Goal: Task Accomplishment & Management: Manage account settings

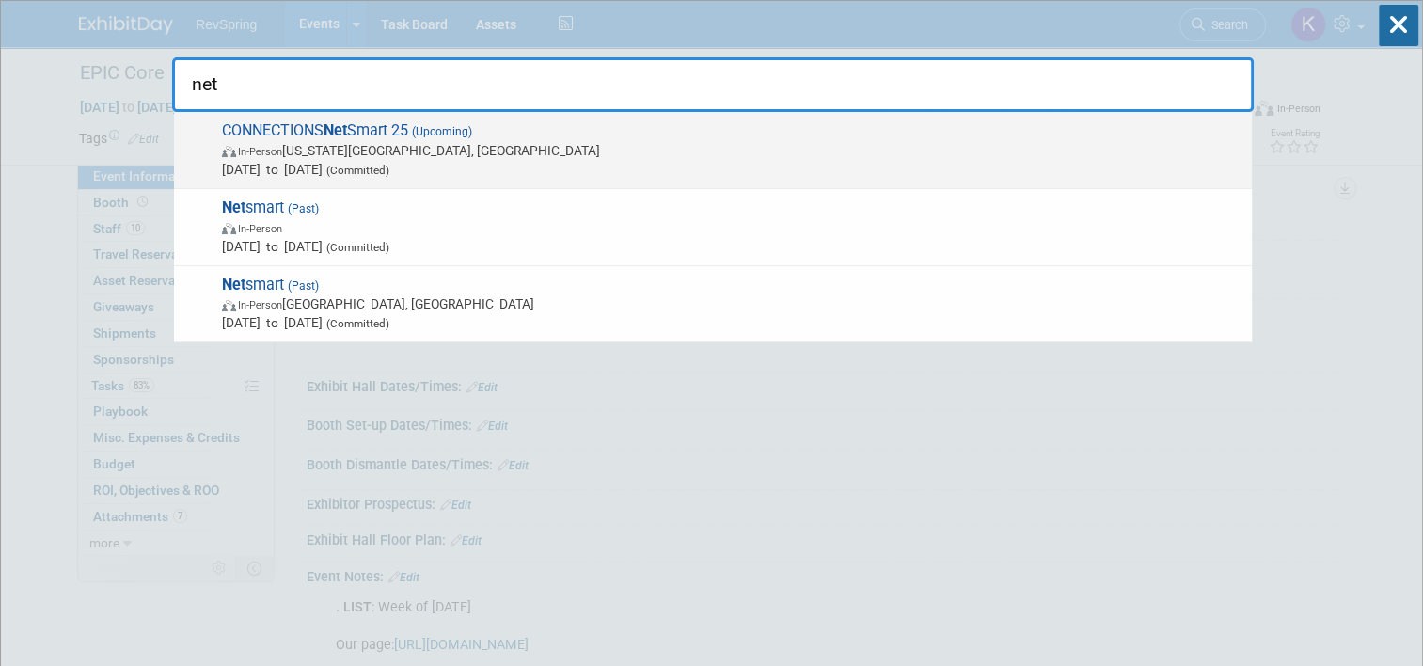
type input "net"
click at [515, 161] on span "[DATE] to [DATE] (Committed)" at bounding box center [732, 169] width 1020 height 19
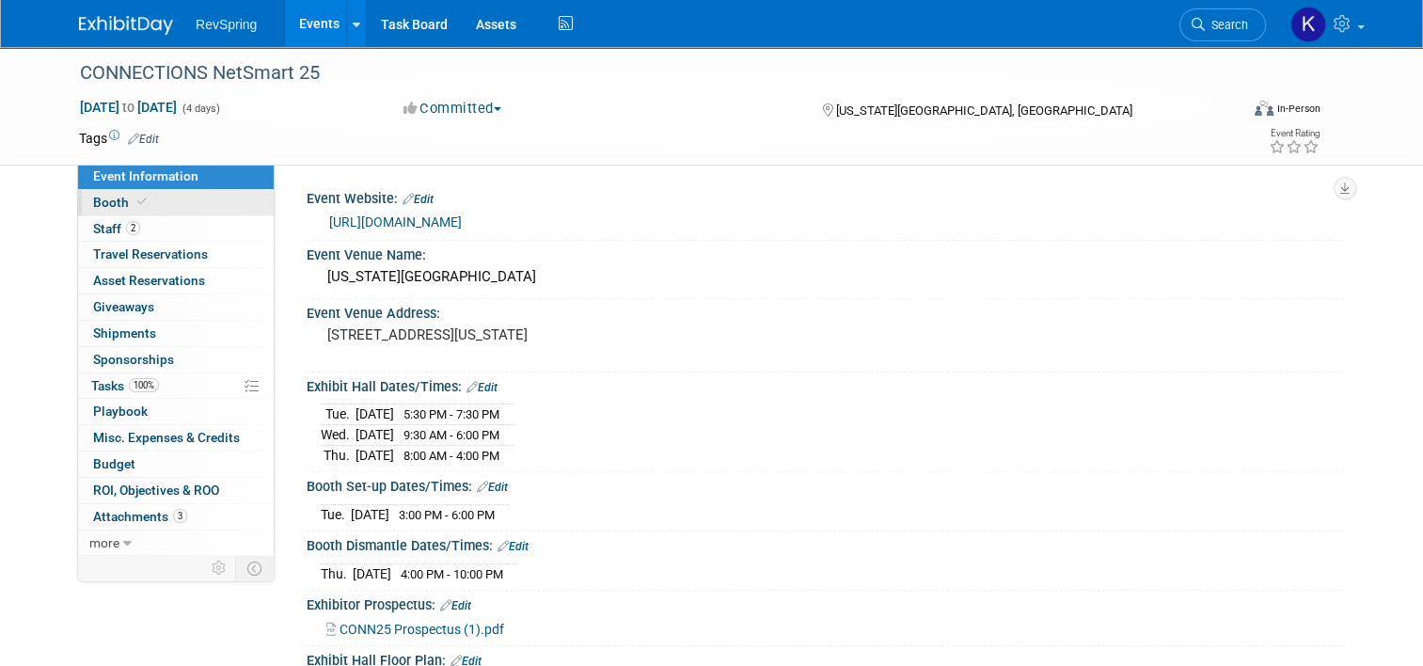
drag, startPoint x: 0, startPoint y: 0, endPoint x: 178, endPoint y: 205, distance: 271.3
click at [178, 205] on link "Booth" at bounding box center [176, 202] width 196 height 25
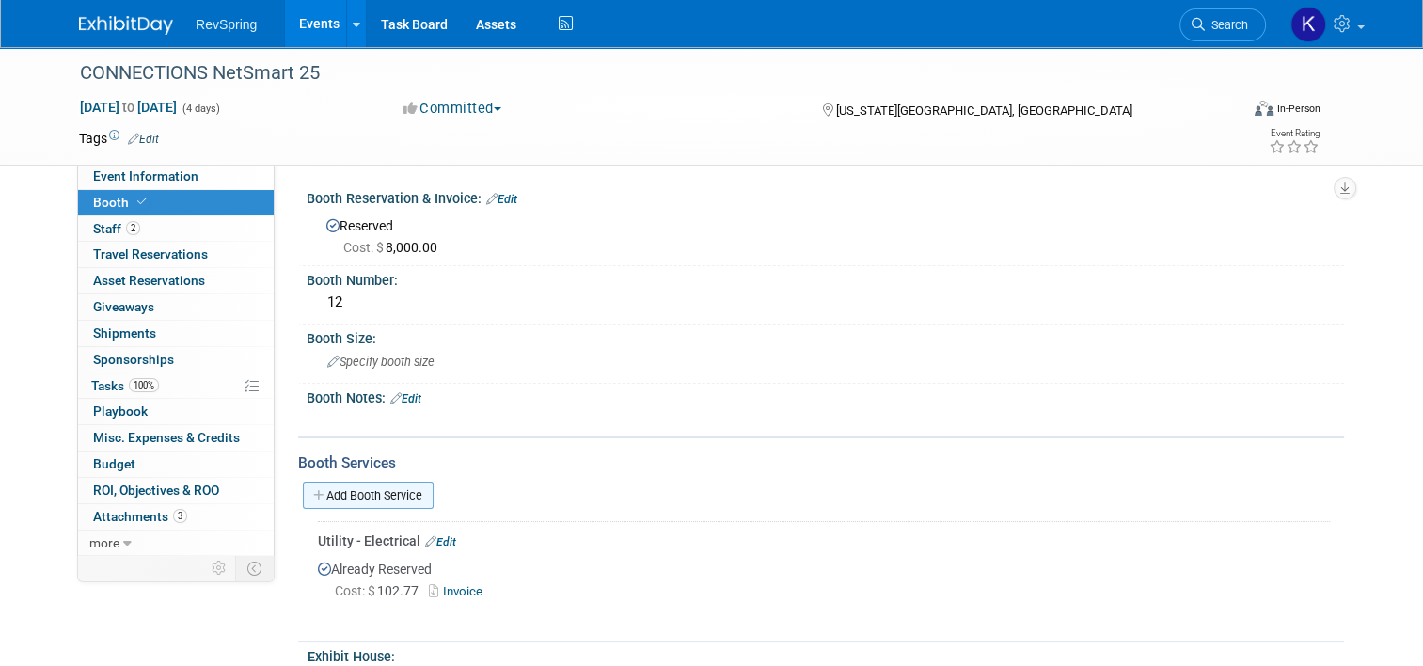
click at [346, 496] on link "Add Booth Service" at bounding box center [368, 494] width 131 height 27
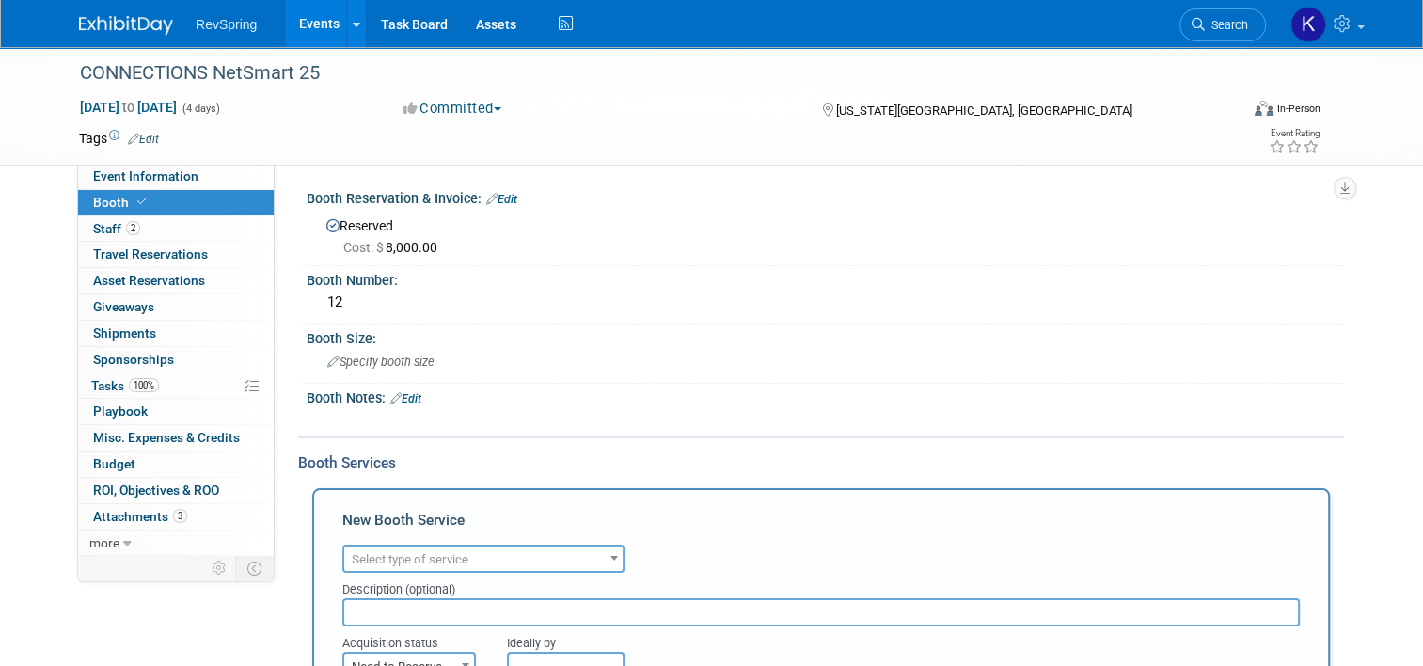
click at [388, 552] on span "Select type of service" at bounding box center [410, 559] width 117 height 14
type input "s"
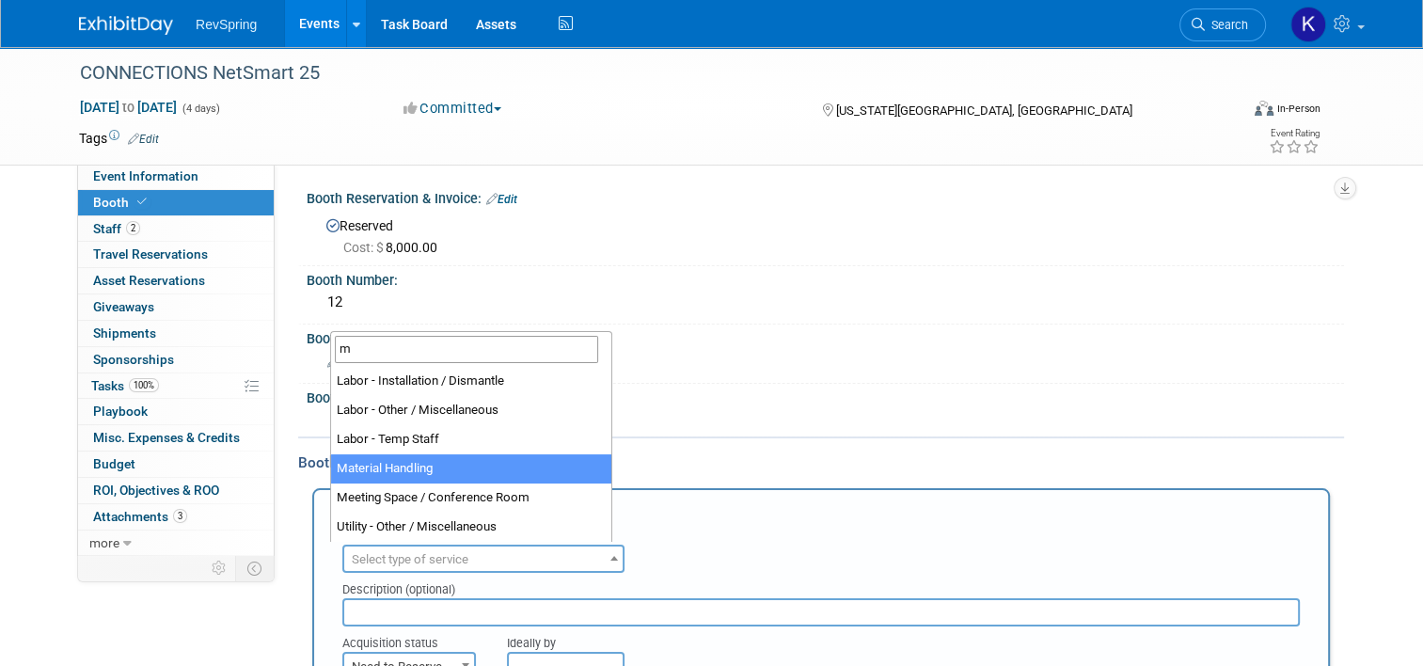
type input "m"
select select "10"
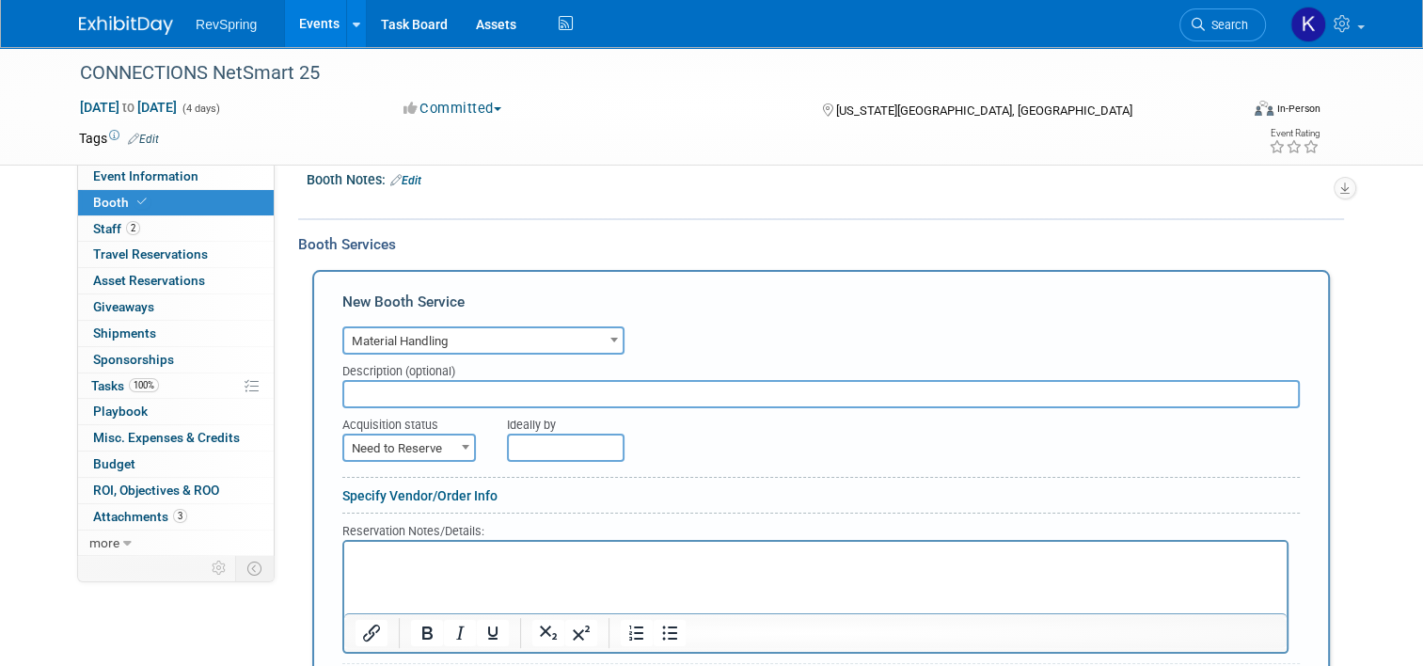
scroll to position [217, 0]
click at [403, 448] on span "Need to Reserve" at bounding box center [409, 449] width 130 height 26
select select "2"
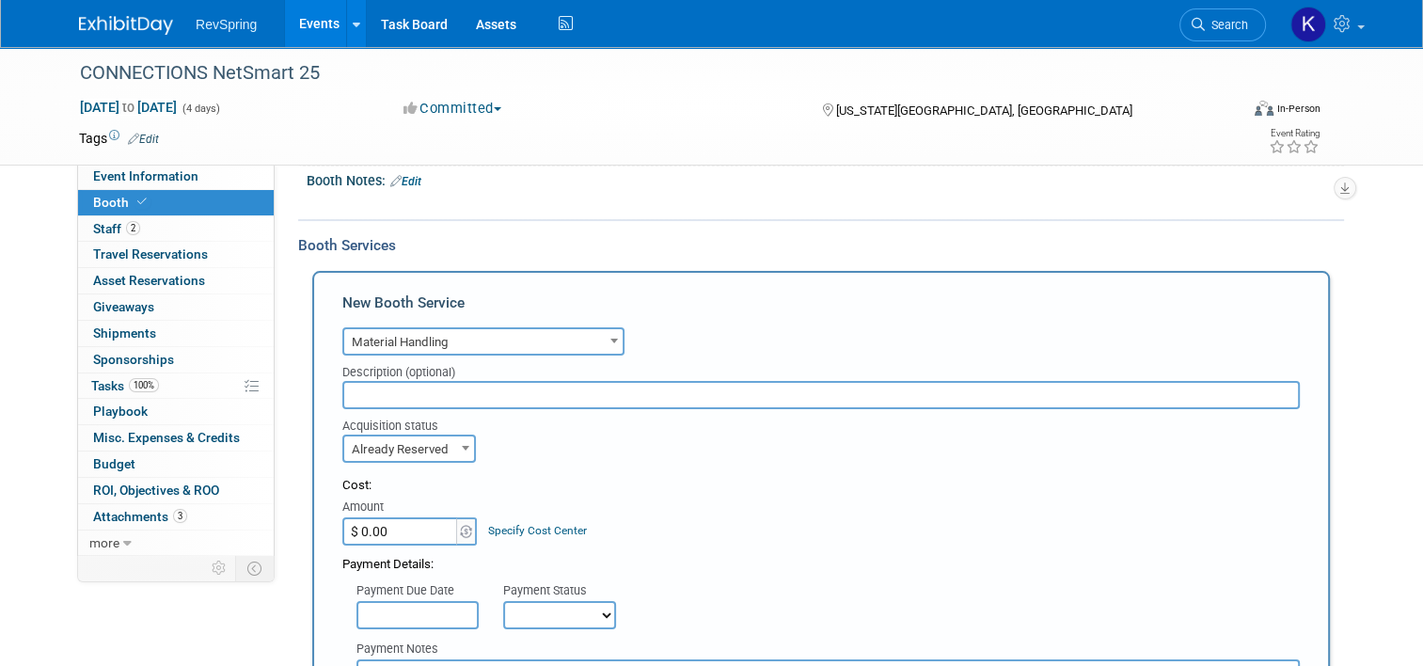
click at [357, 523] on input "$ 0.00" at bounding box center [401, 531] width 118 height 28
type input "$ 368.28"
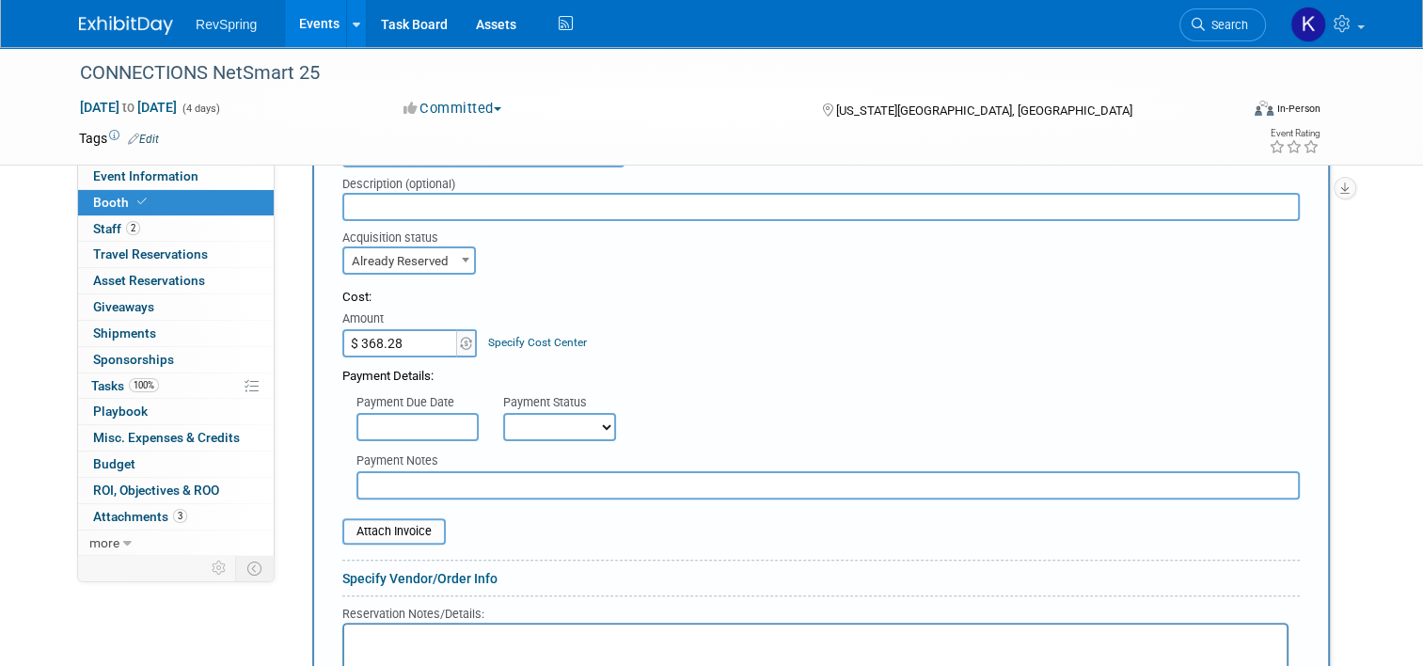
scroll to position [447, 0]
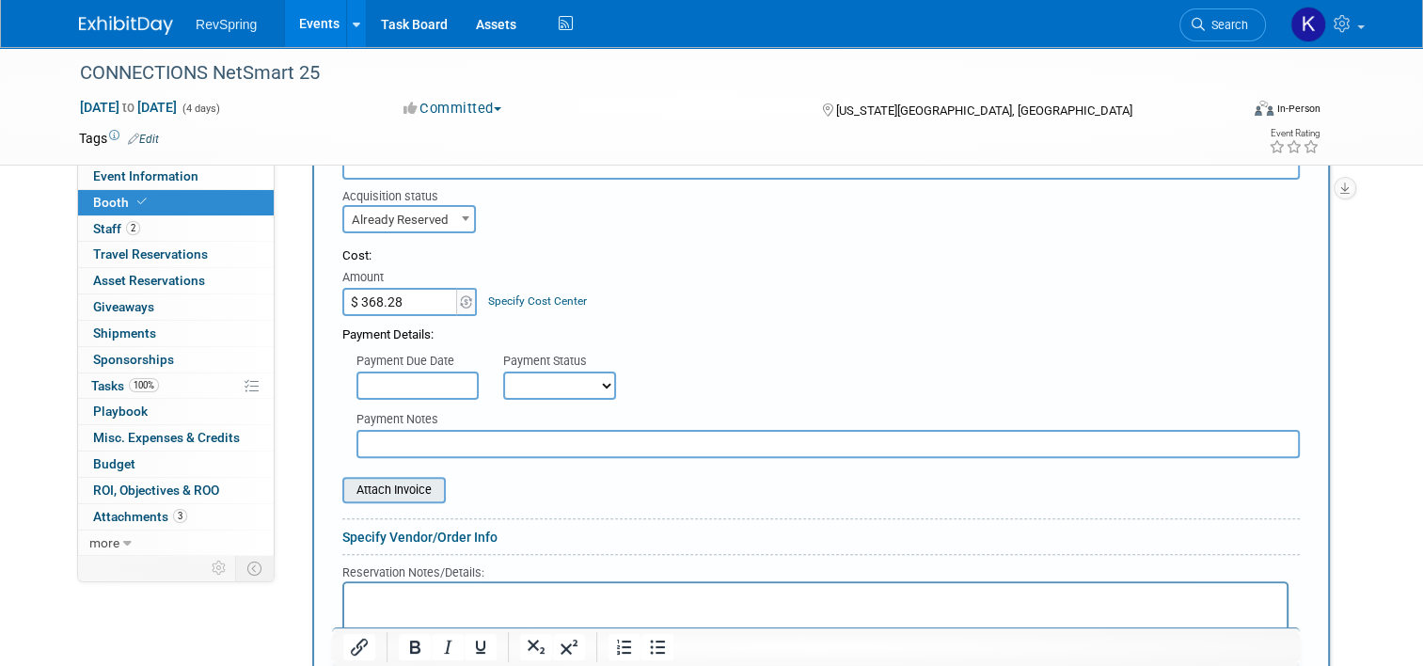
click at [373, 481] on input "file" at bounding box center [332, 490] width 224 height 23
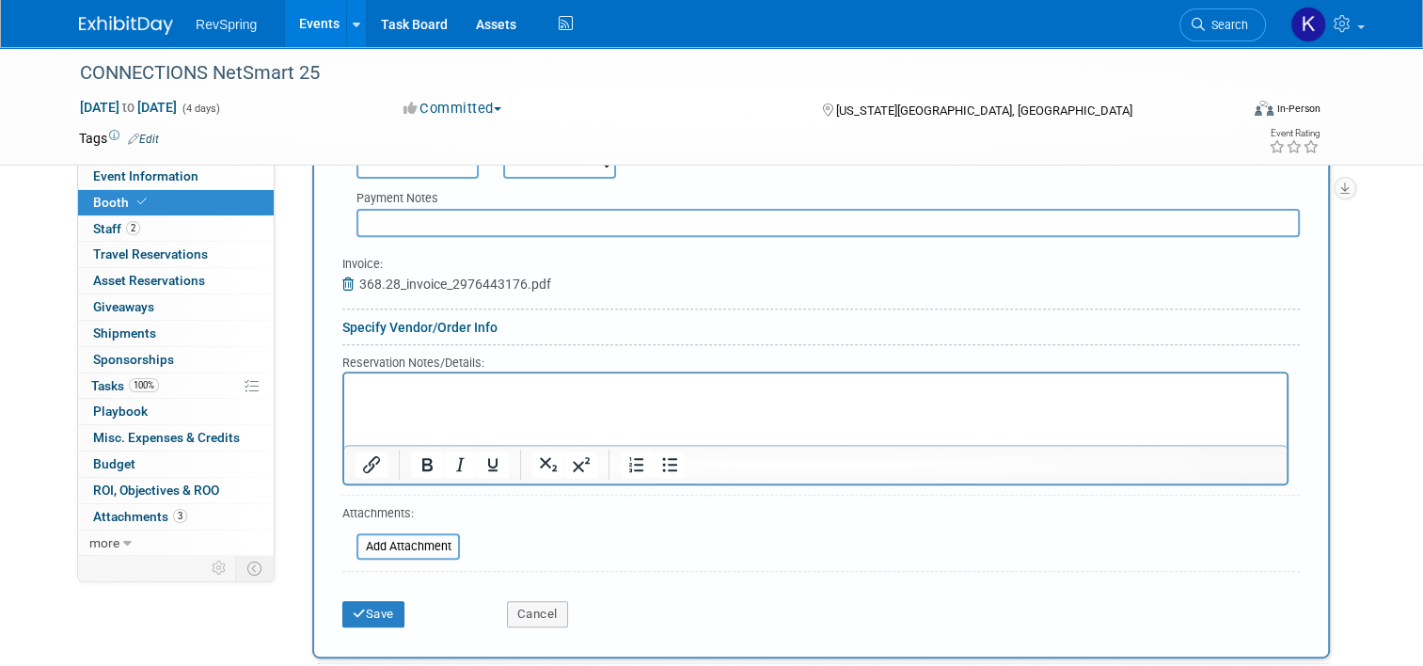
scroll to position [669, 0]
click at [368, 606] on button "Save" at bounding box center [373, 613] width 62 height 26
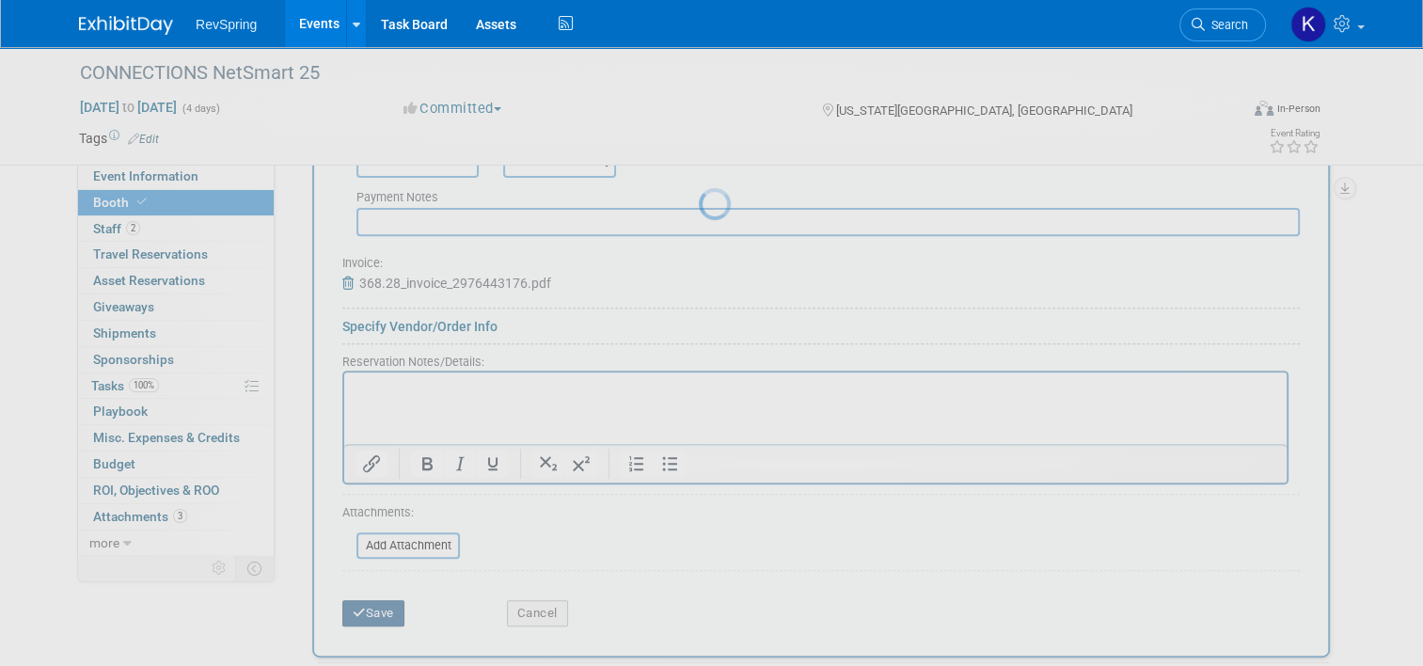
scroll to position [337, 0]
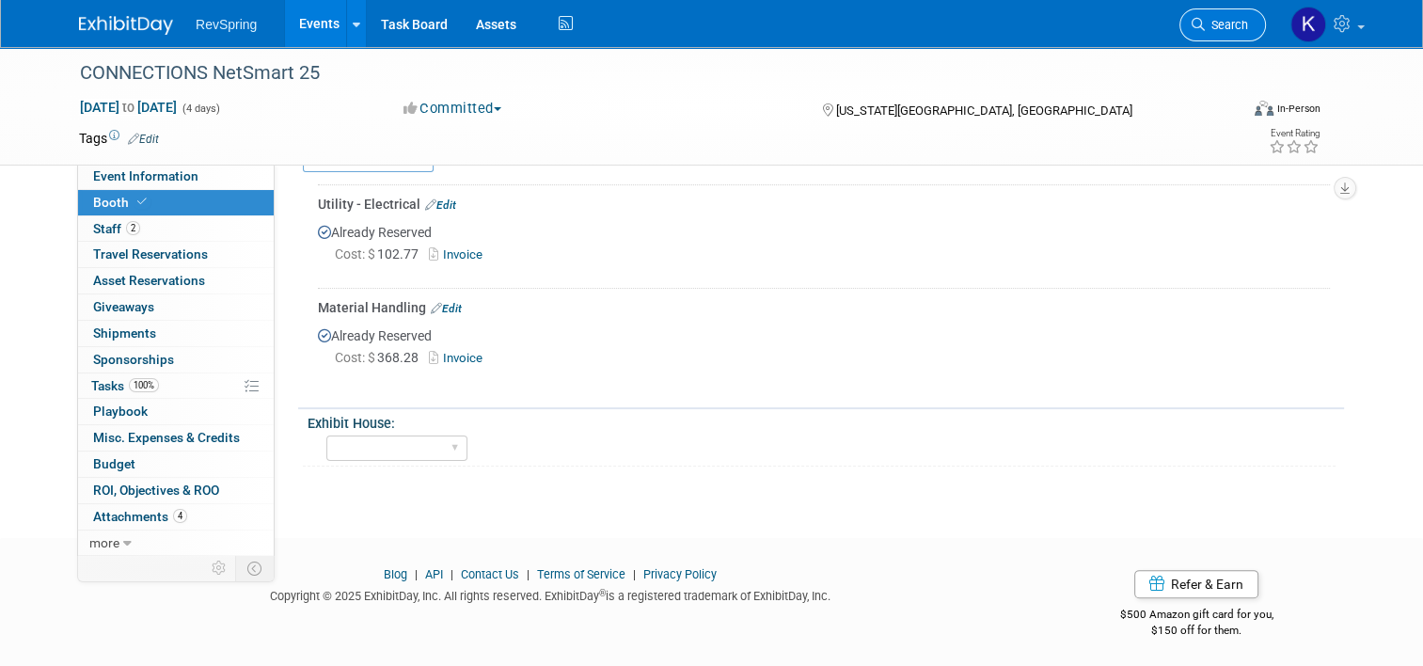
click at [1232, 26] on span "Search" at bounding box center [1226, 25] width 43 height 14
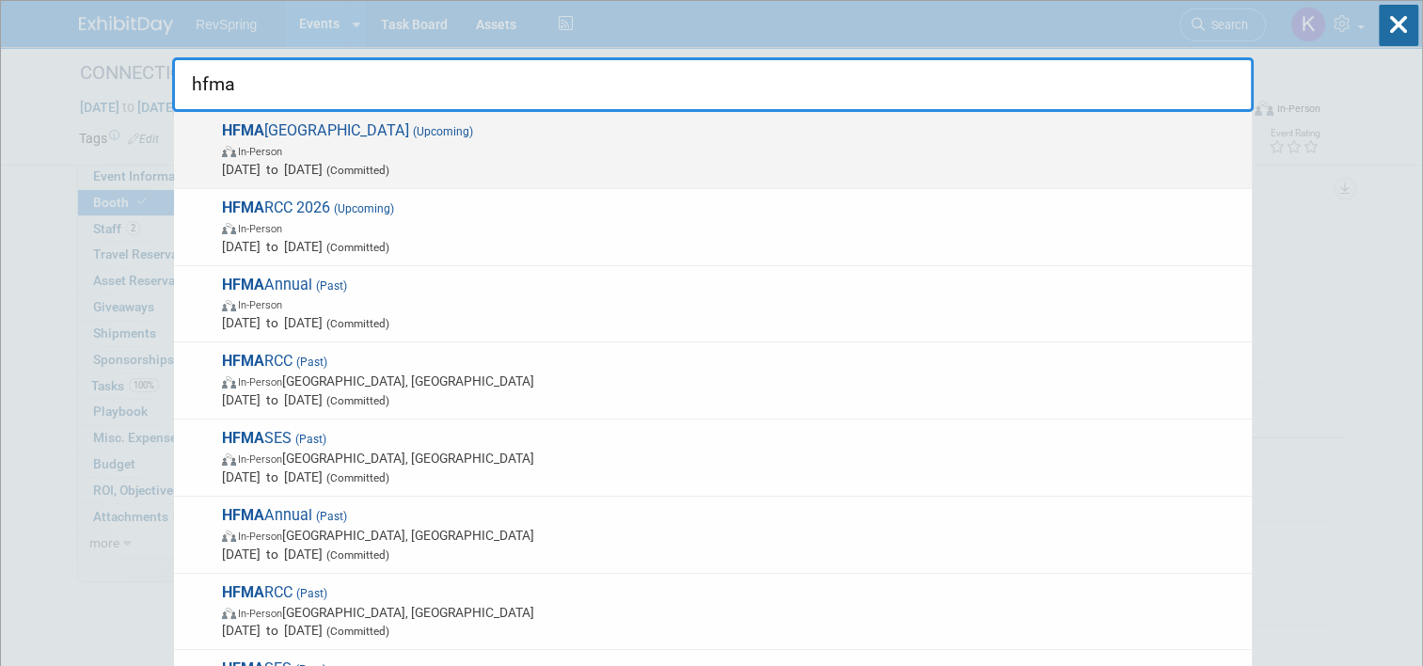
type input "hfma"
click at [1047, 141] on span "In-Person" at bounding box center [732, 150] width 1020 height 19
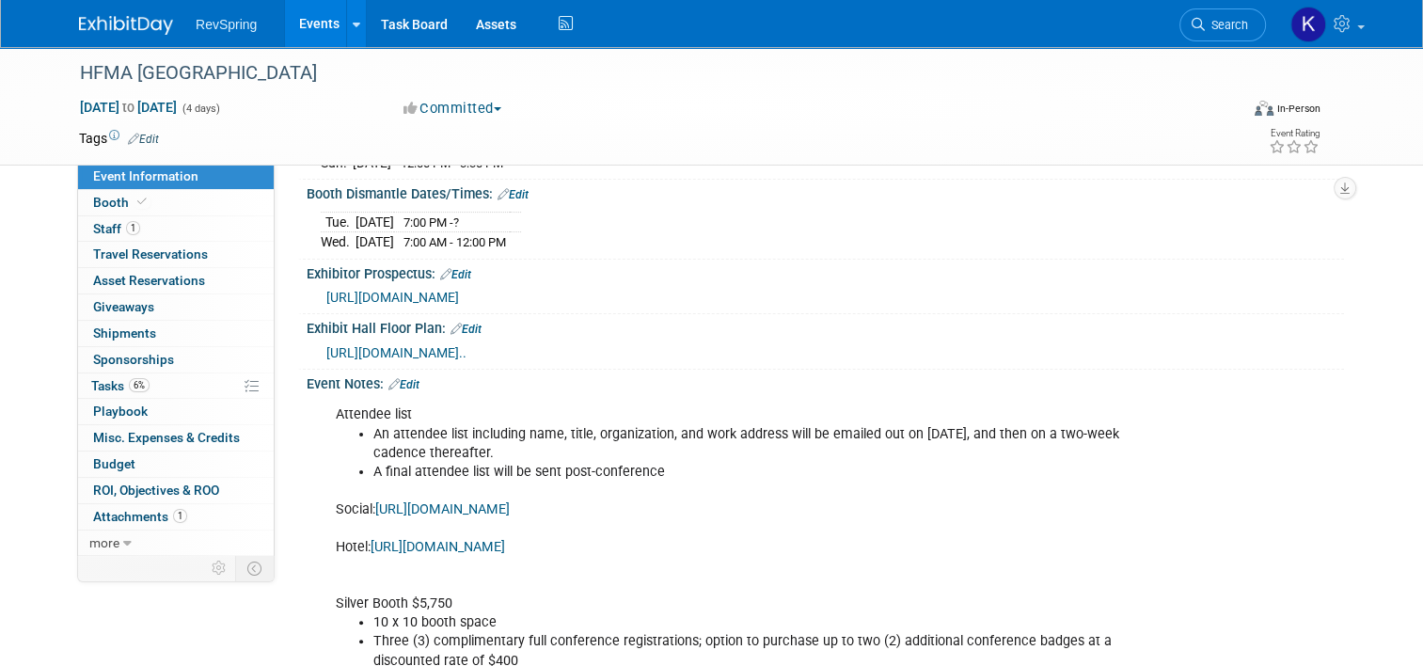
scroll to position [350, 0]
drag, startPoint x: 465, startPoint y: 419, endPoint x: 404, endPoint y: 411, distance: 61.7
click at [404, 393] on link "Edit" at bounding box center [403, 386] width 31 height 13
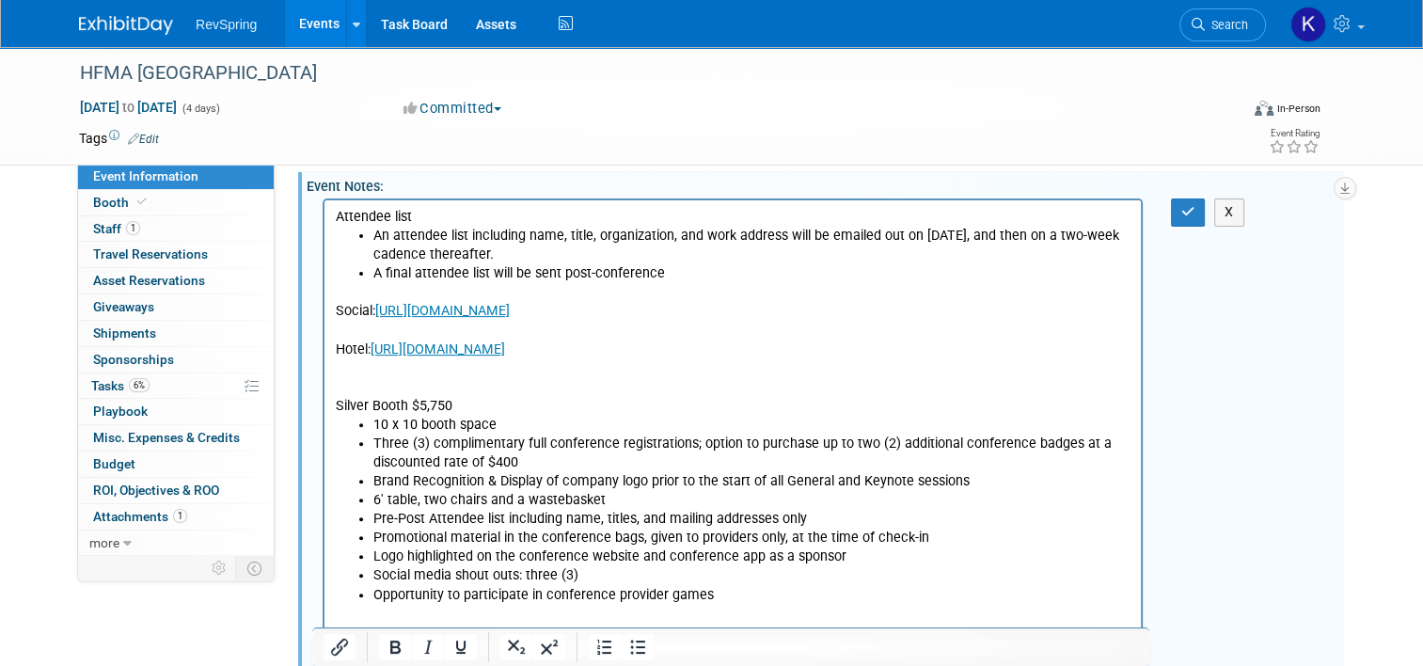
scroll to position [560, 0]
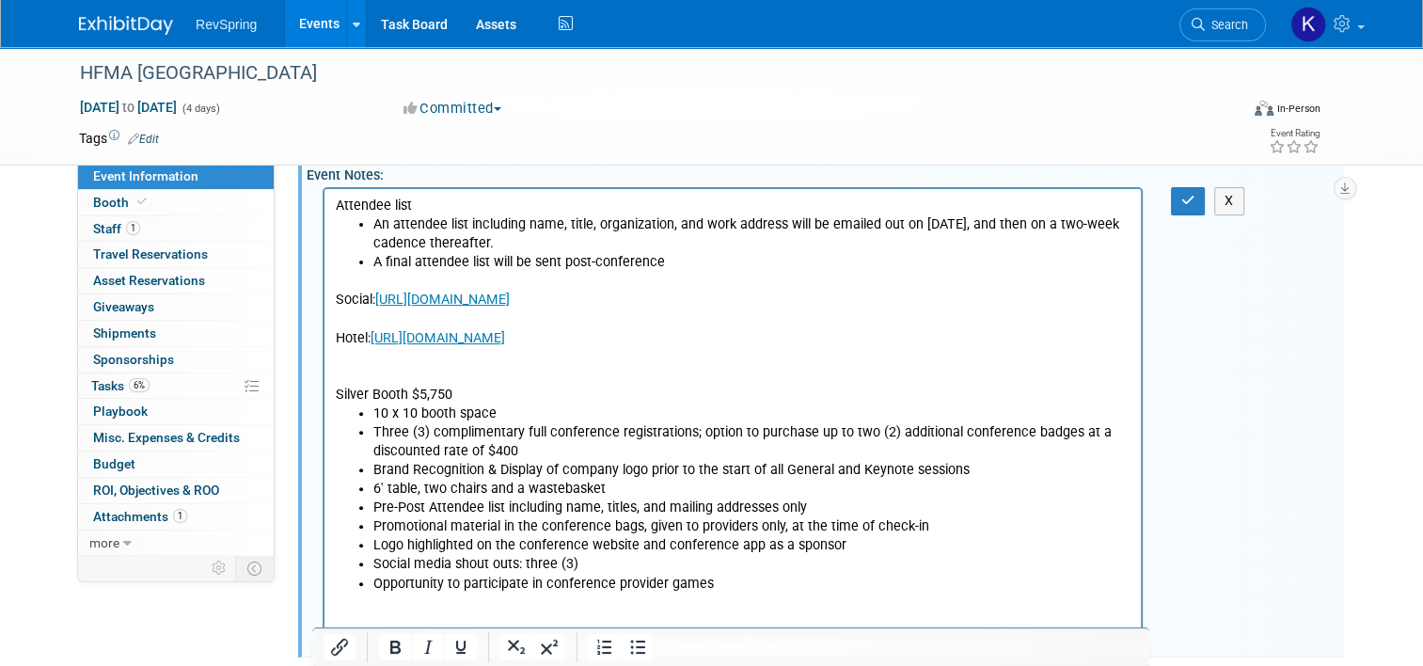
click at [419, 373] on p "Social: https://cvent.me/m2AKva?sms=7&cn=sq5PYcC9QEylpLL2n5Cl4Q Hotel: https://…" at bounding box center [733, 347] width 795 height 113
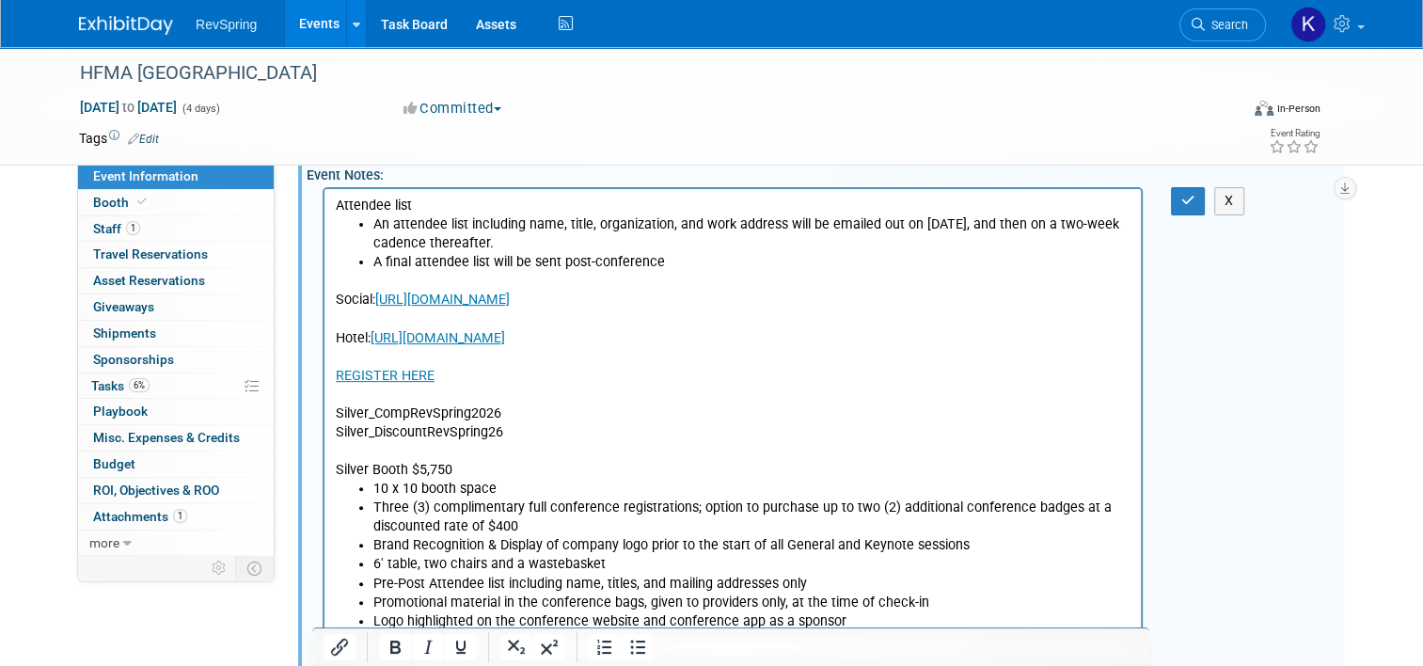
click at [335, 413] on body "Attendee list An attendee list including name, title, organization, and work ad…" at bounding box center [733, 433] width 796 height 472
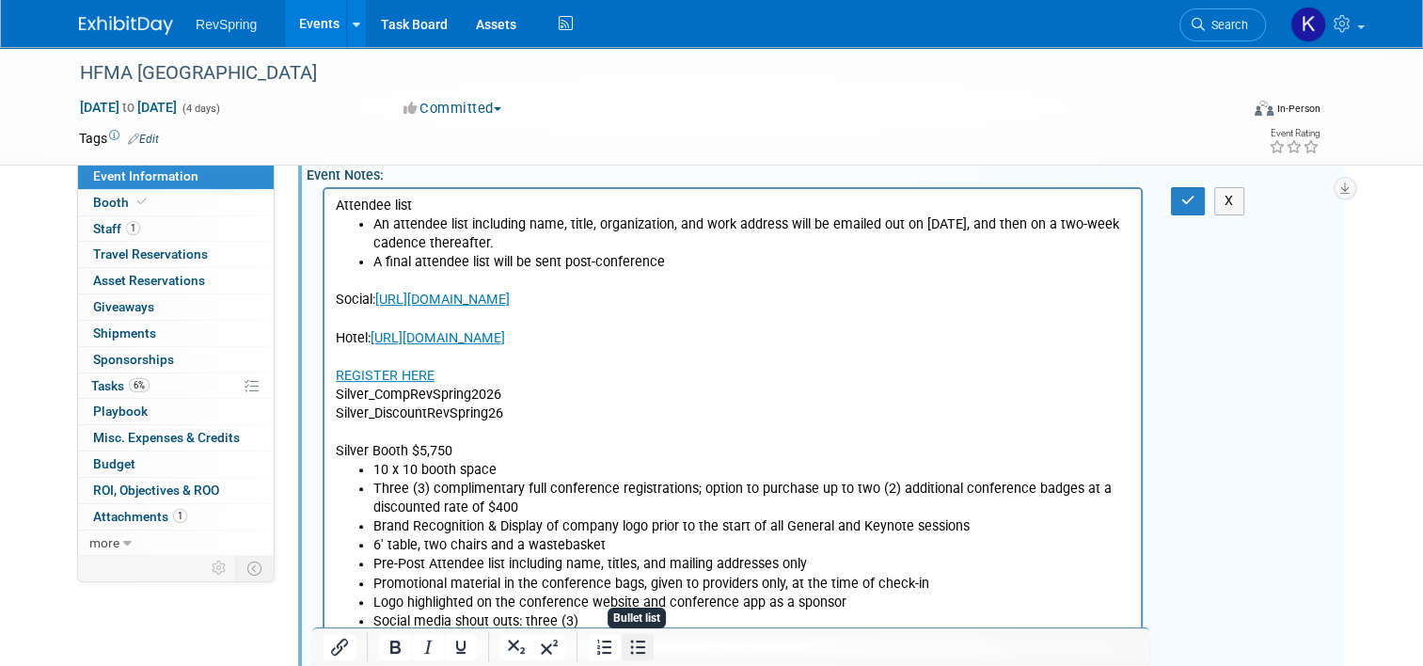
click at [638, 647] on icon "Bullet list" at bounding box center [637, 647] width 15 height 14
click at [373, 416] on li "Silver_CompRevSpring2026 Silver_DiscountRevSpring26" at bounding box center [751, 405] width 757 height 38
click at [1185, 214] on button "button" at bounding box center [1188, 200] width 35 height 27
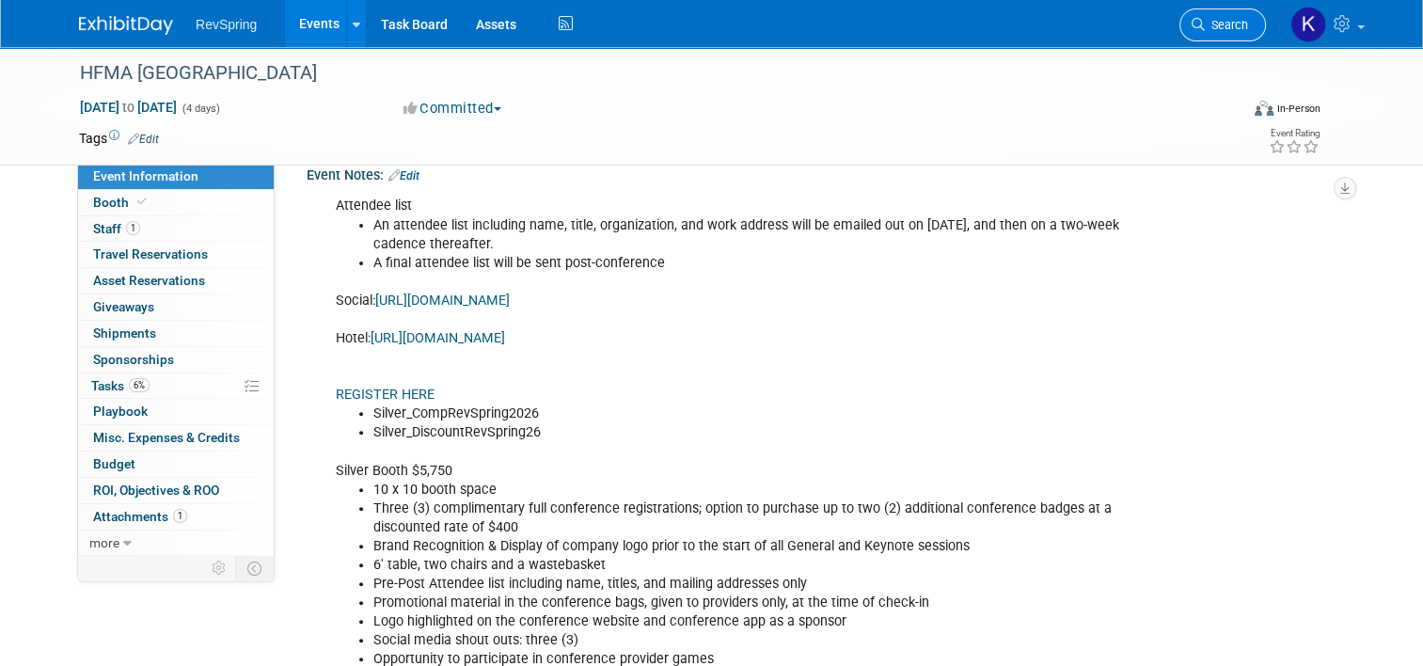
click at [1243, 19] on span "Search" at bounding box center [1226, 25] width 43 height 14
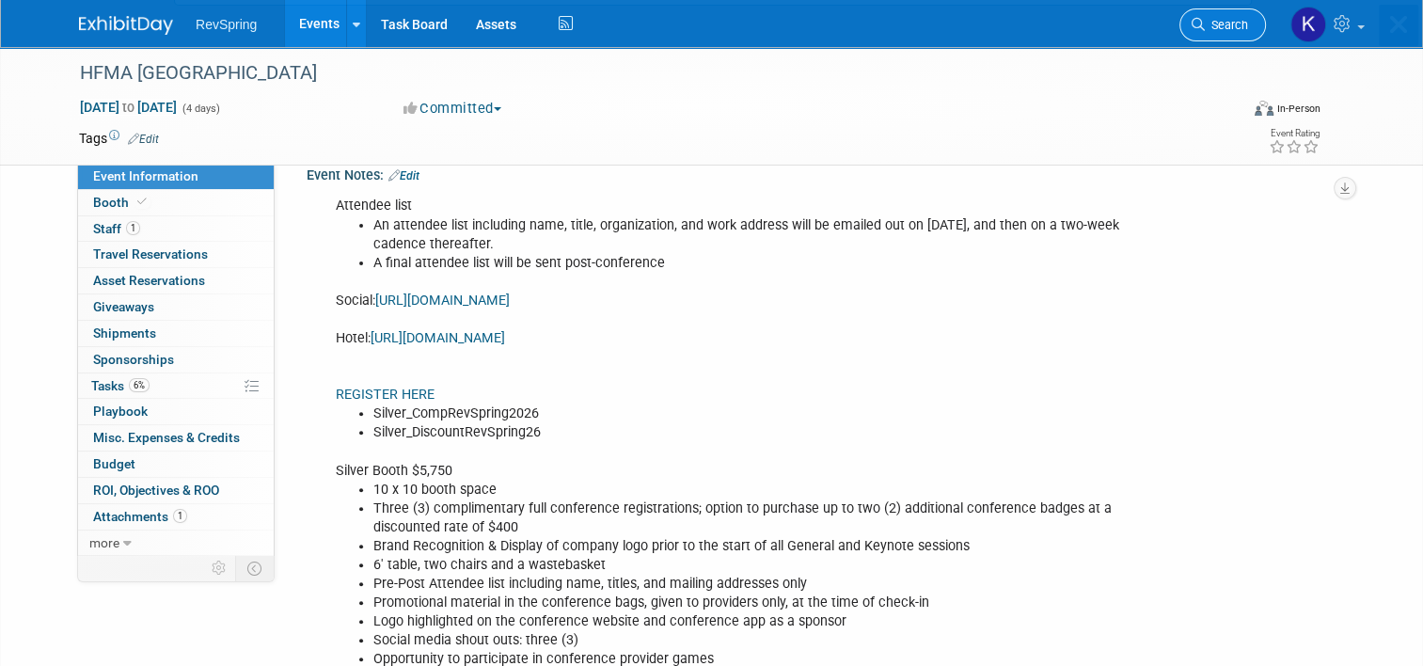
scroll to position [0, 0]
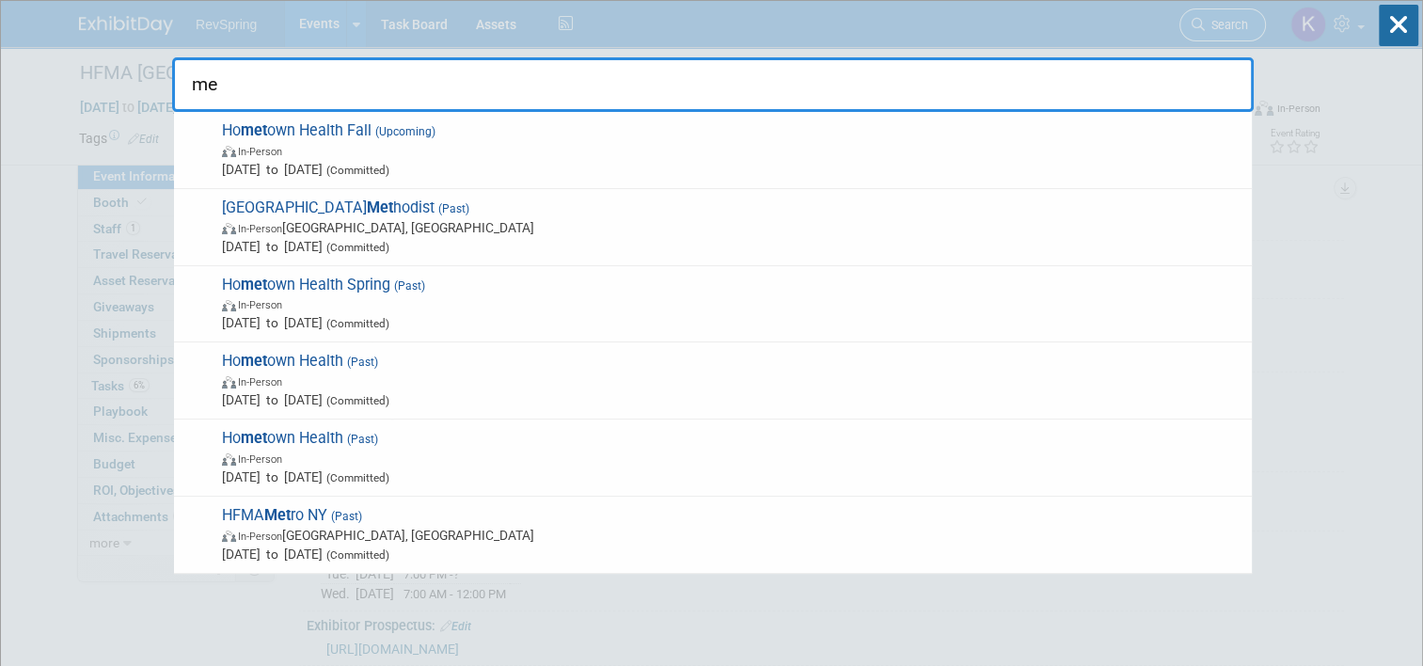
type input "m"
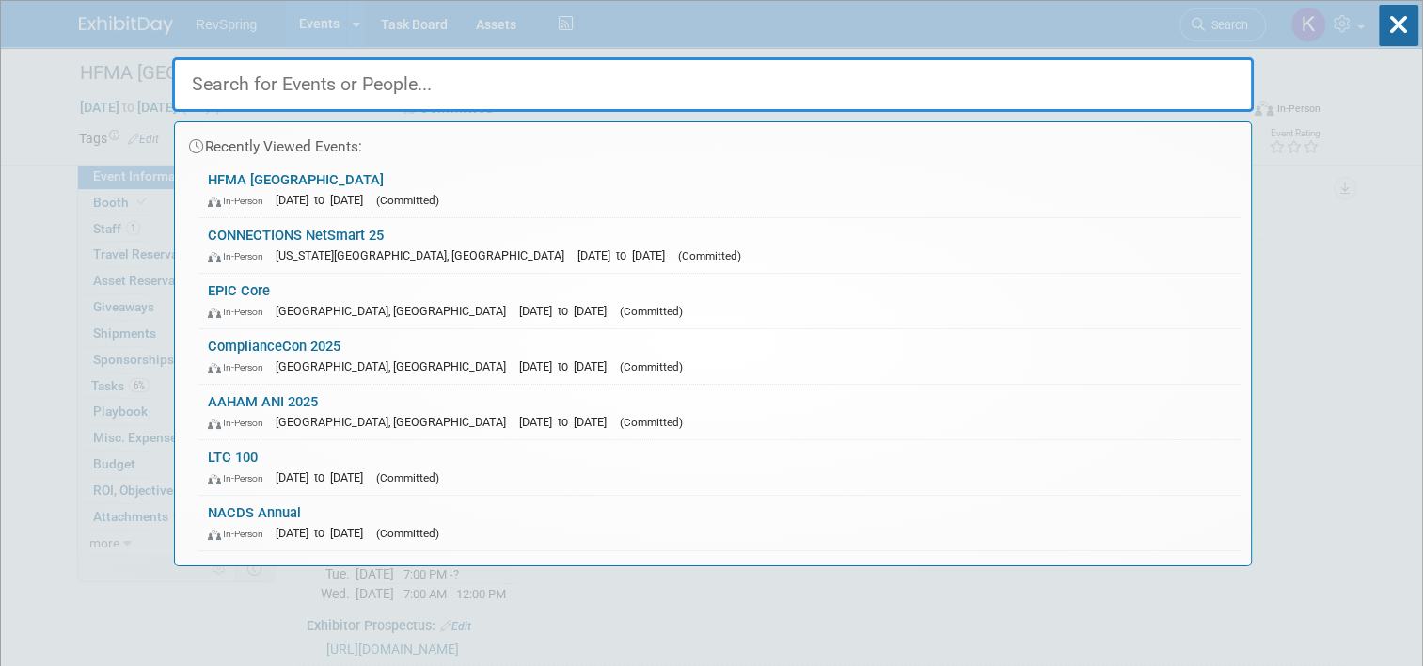
click at [512, 96] on input "text" at bounding box center [712, 84] width 1081 height 55
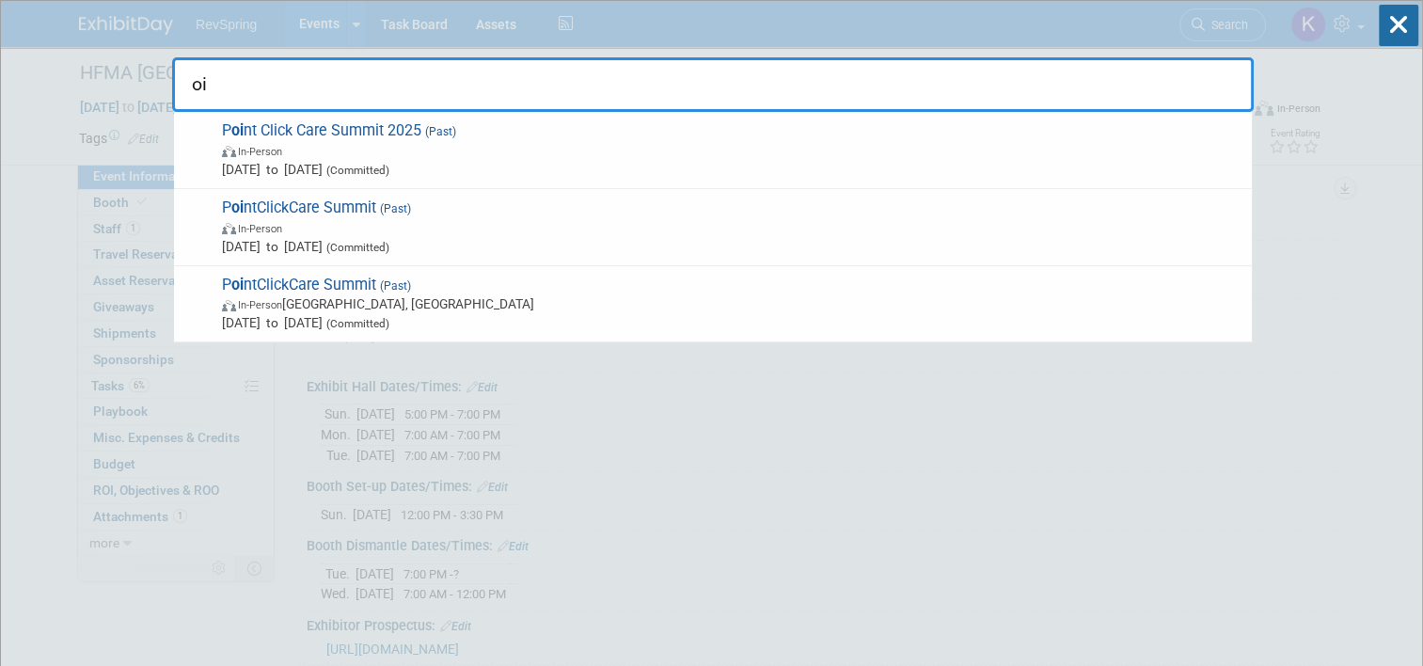
type input "o"
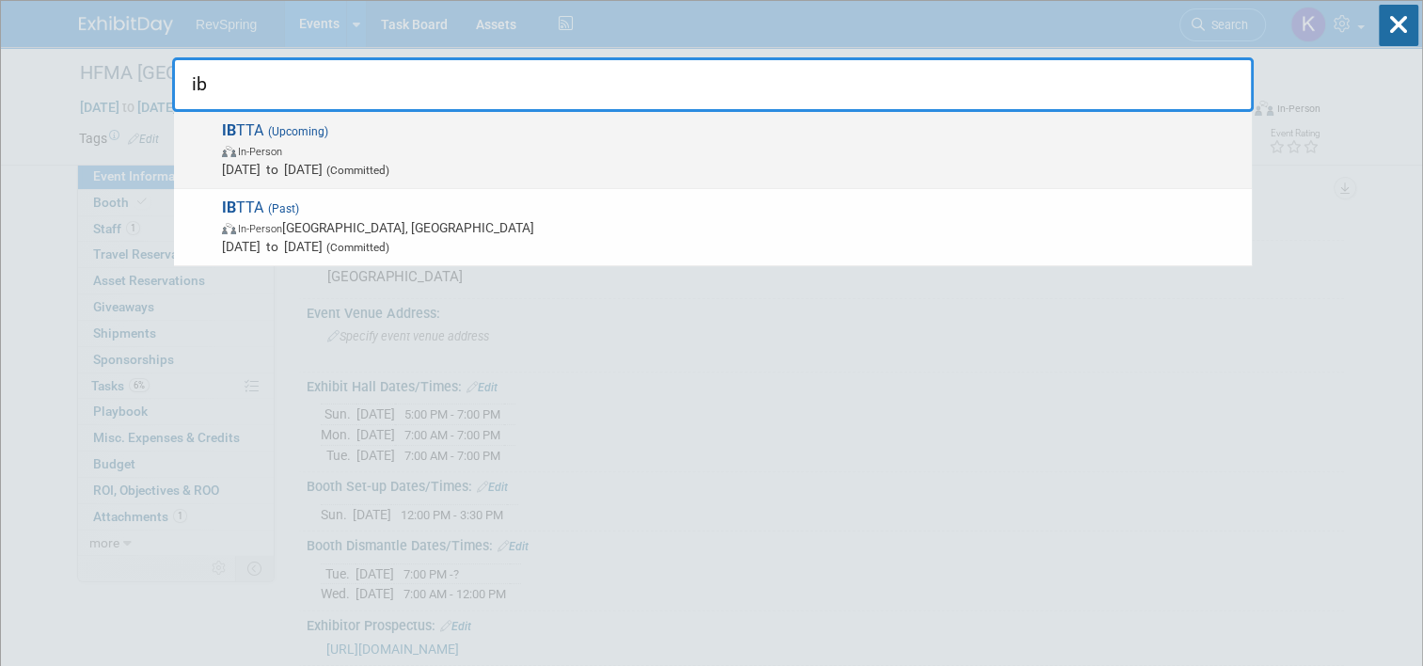
type input "ib"
click at [494, 165] on span "Oct 11, 2025 to Oct 14, 2025 (Committed)" at bounding box center [732, 169] width 1020 height 19
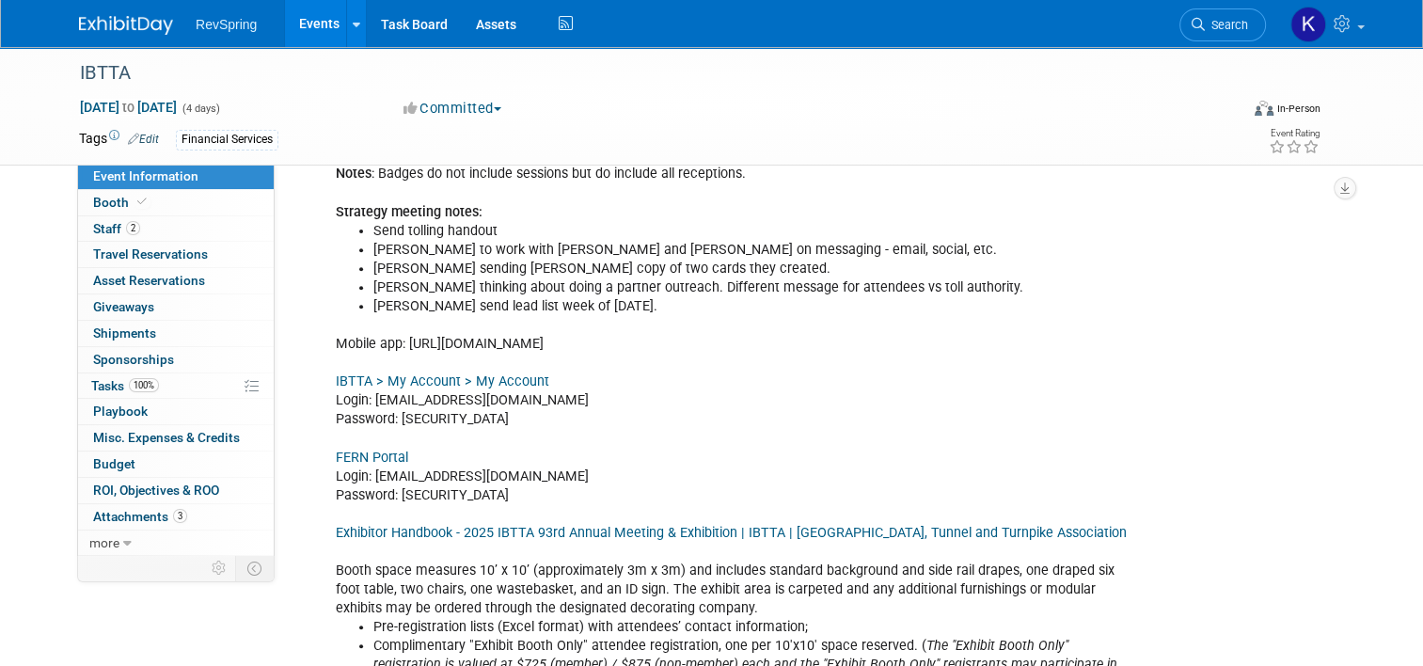
scroll to position [627, 0]
